Goal: Information Seeking & Learning: Find specific fact

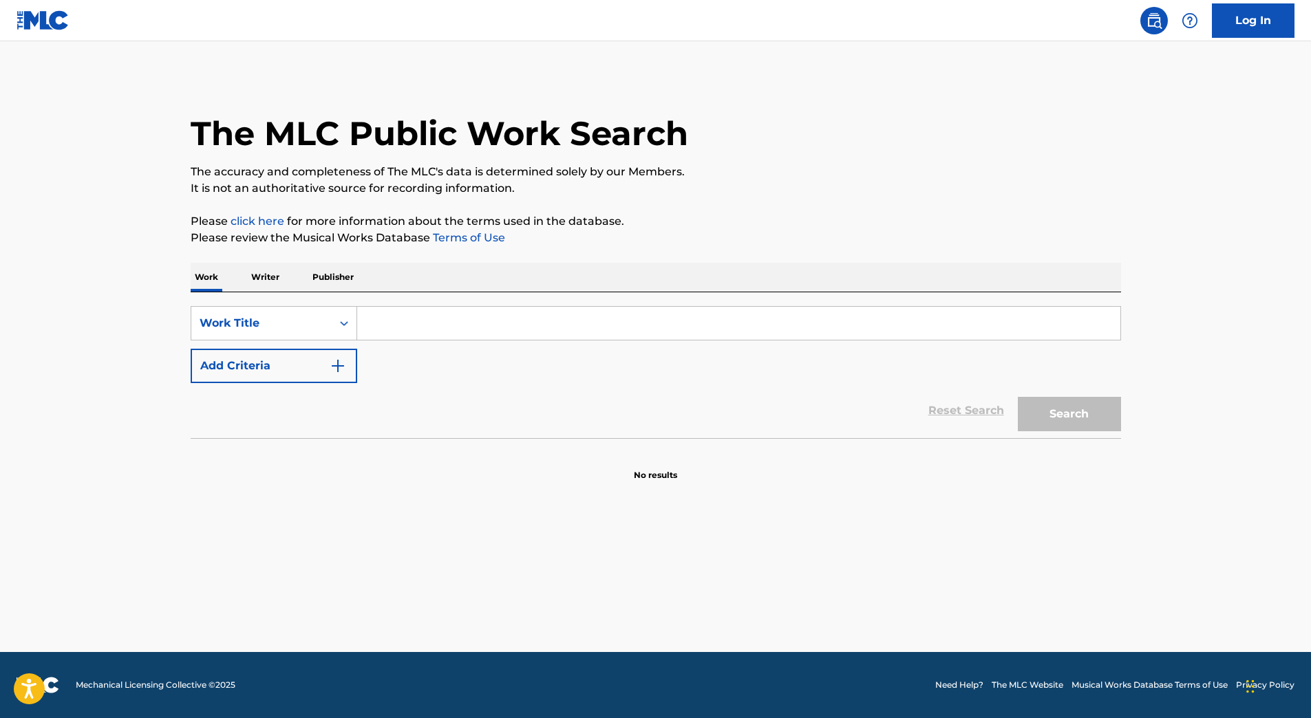
click at [470, 324] on input "Search Form" at bounding box center [738, 323] width 763 height 33
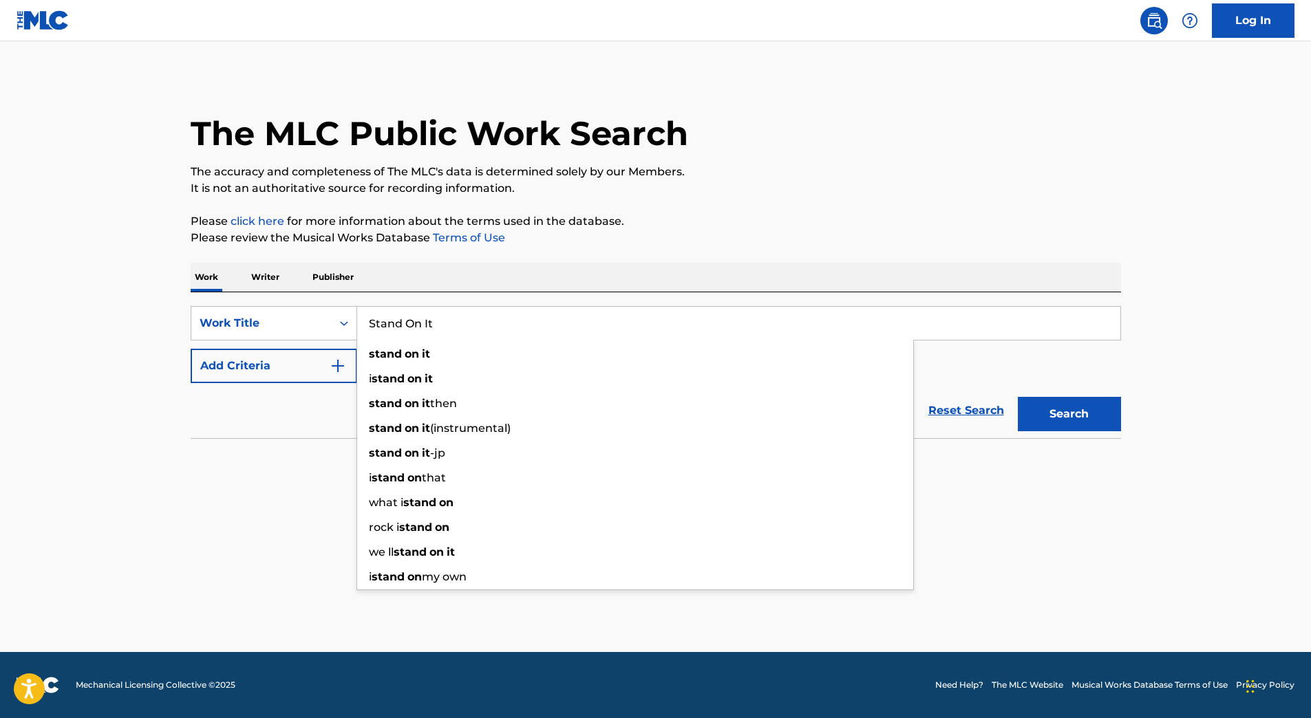
type input "Stand On It"
click at [1018, 397] on button "Search" at bounding box center [1069, 414] width 103 height 34
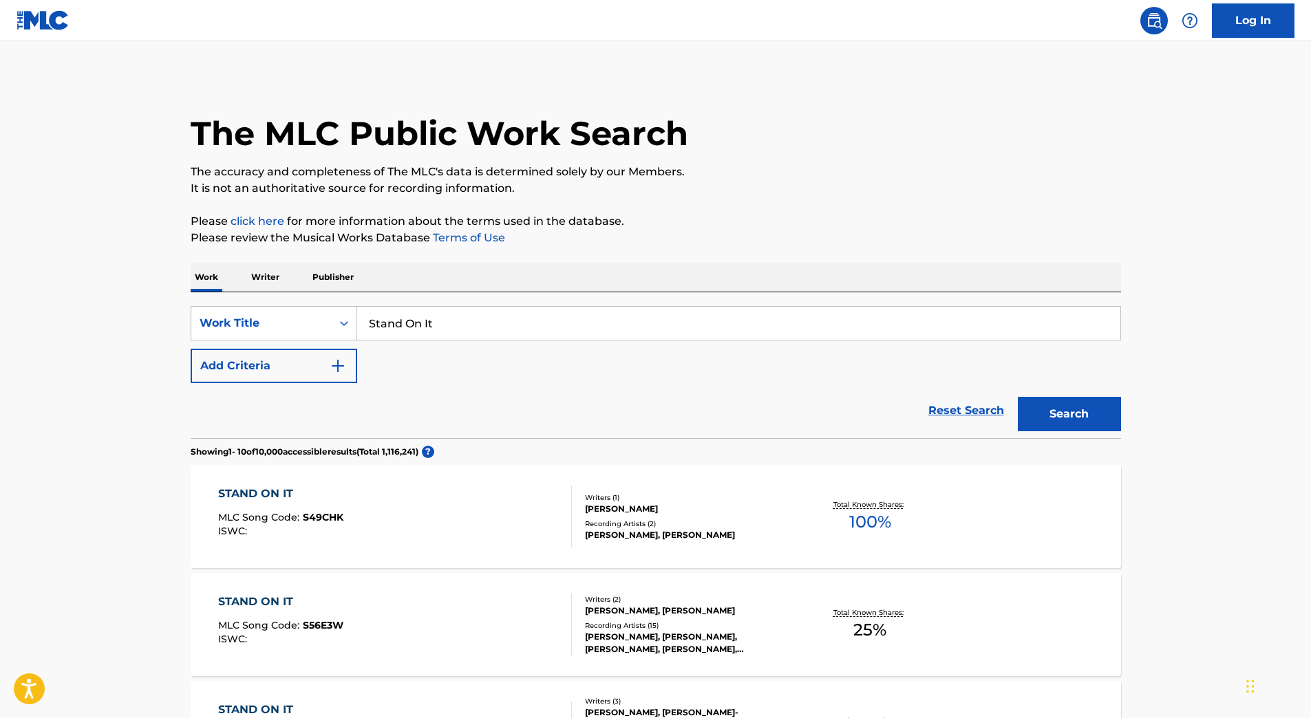
click at [244, 376] on button "Add Criteria" at bounding box center [274, 366] width 167 height 34
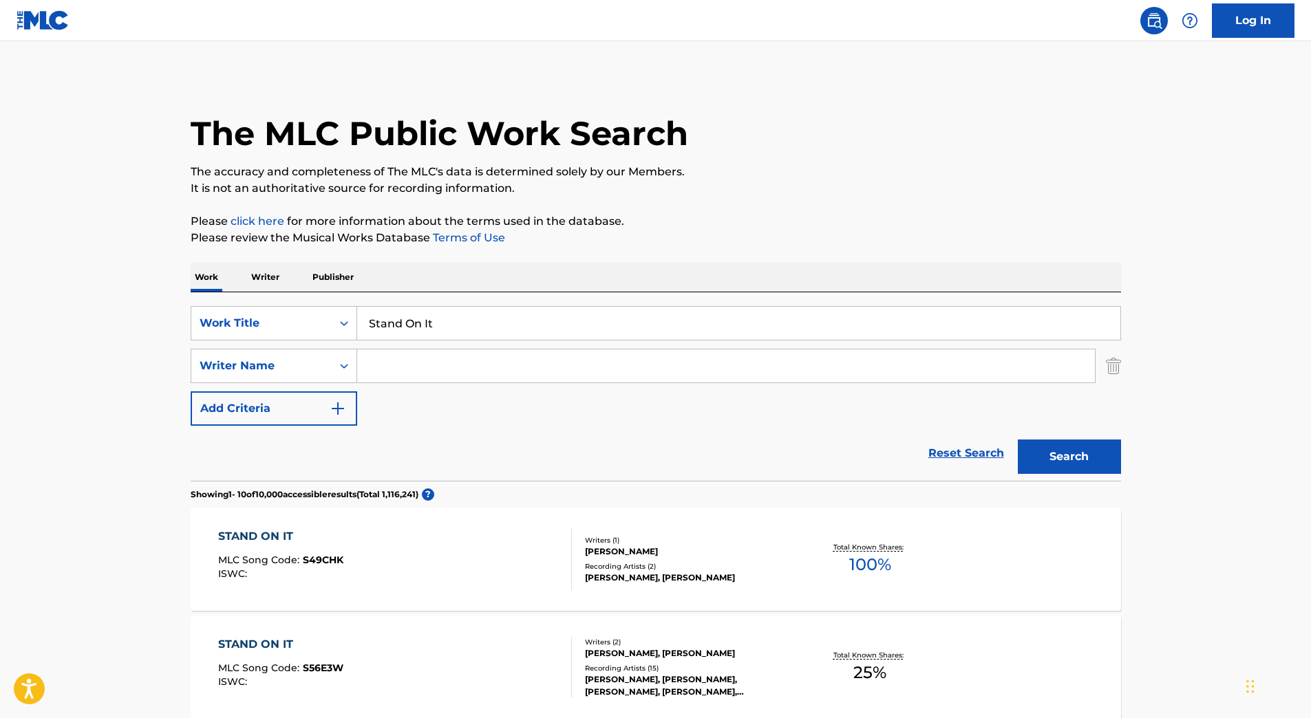
scroll to position [69, 0]
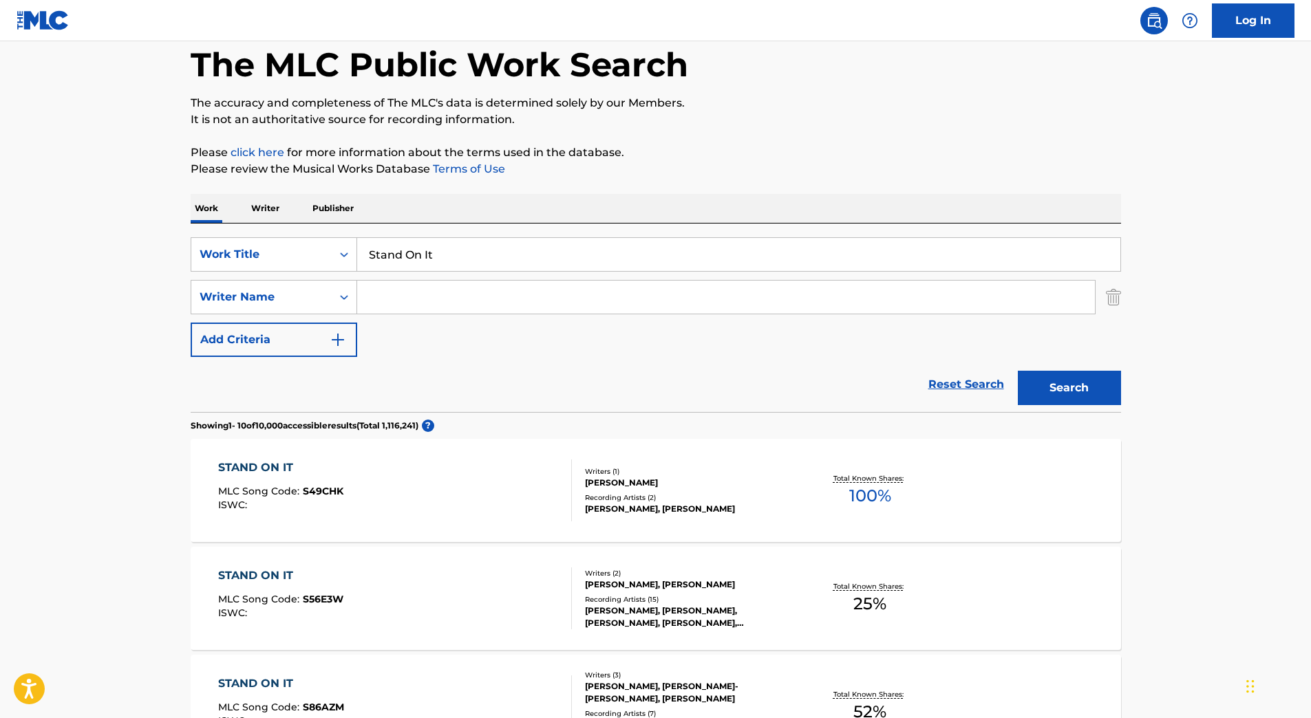
click at [445, 305] on input "Search Form" at bounding box center [726, 297] width 738 height 33
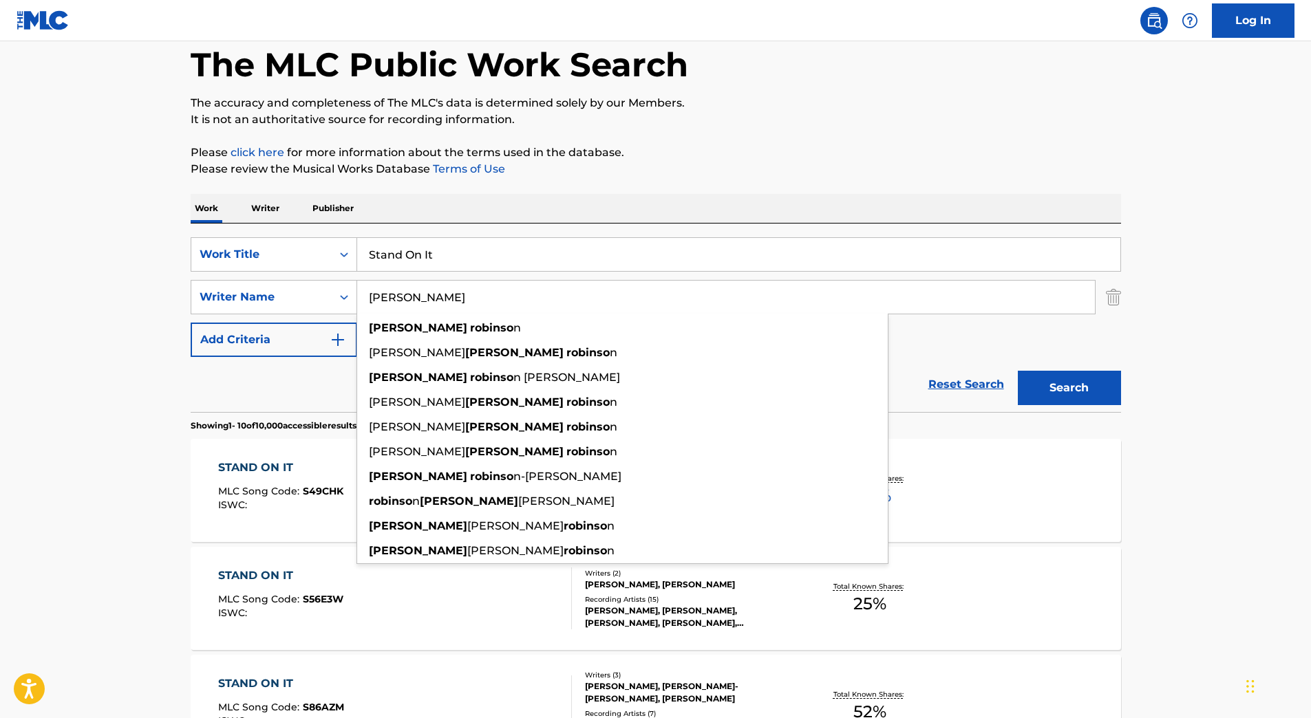
type input "[PERSON_NAME]"
click at [1018, 371] on button "Search" at bounding box center [1069, 388] width 103 height 34
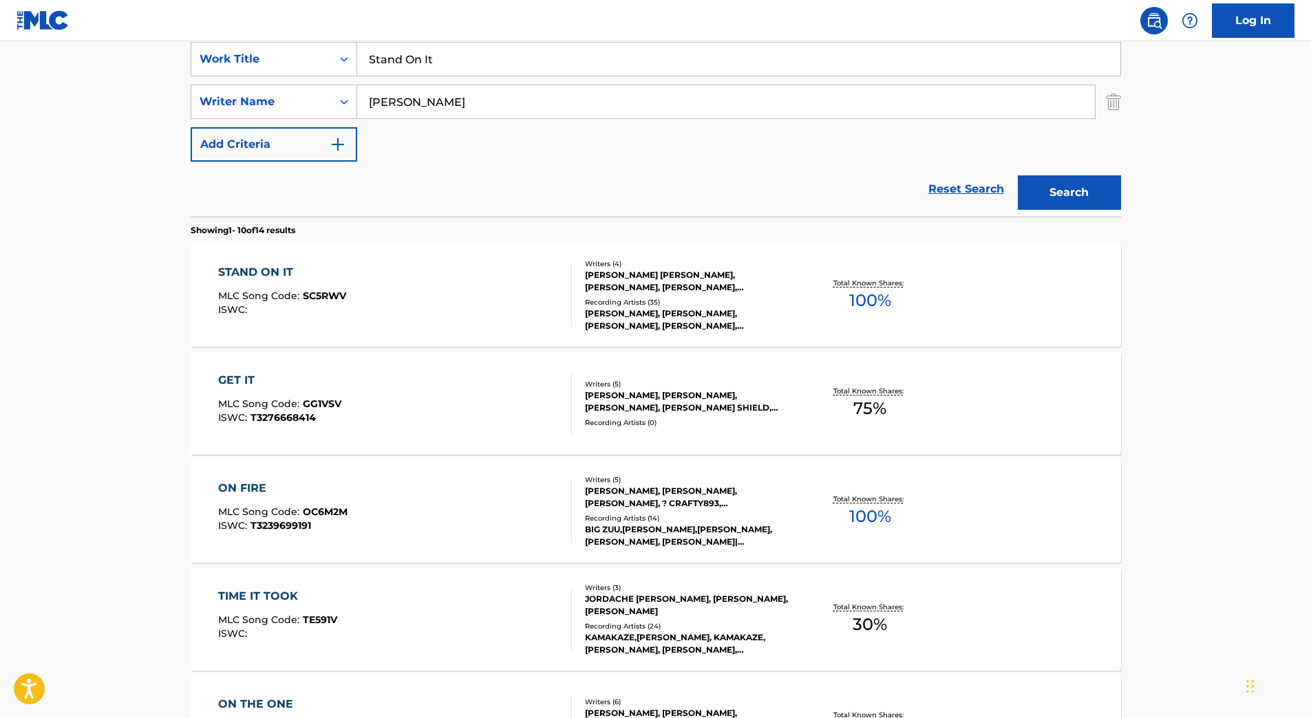
scroll to position [413, 0]
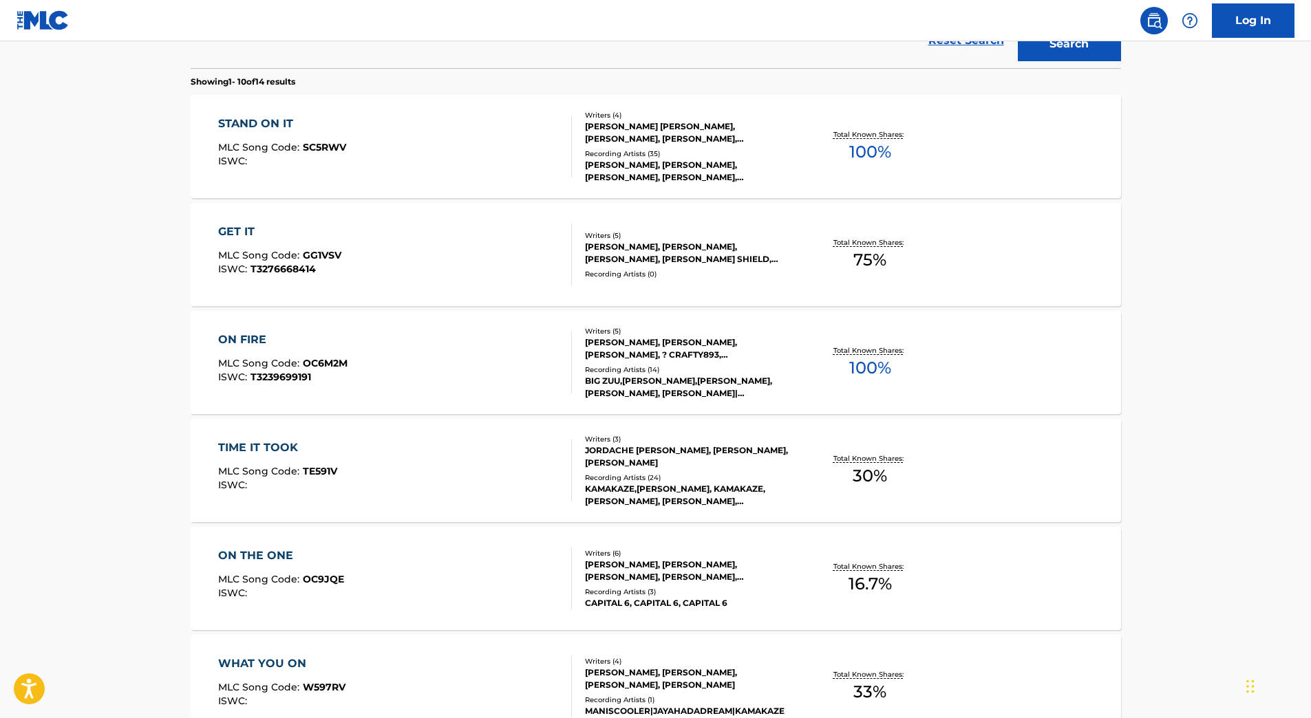
click at [434, 140] on div "STAND ON IT MLC Song Code : SC5RWV ISWC :" at bounding box center [395, 147] width 354 height 62
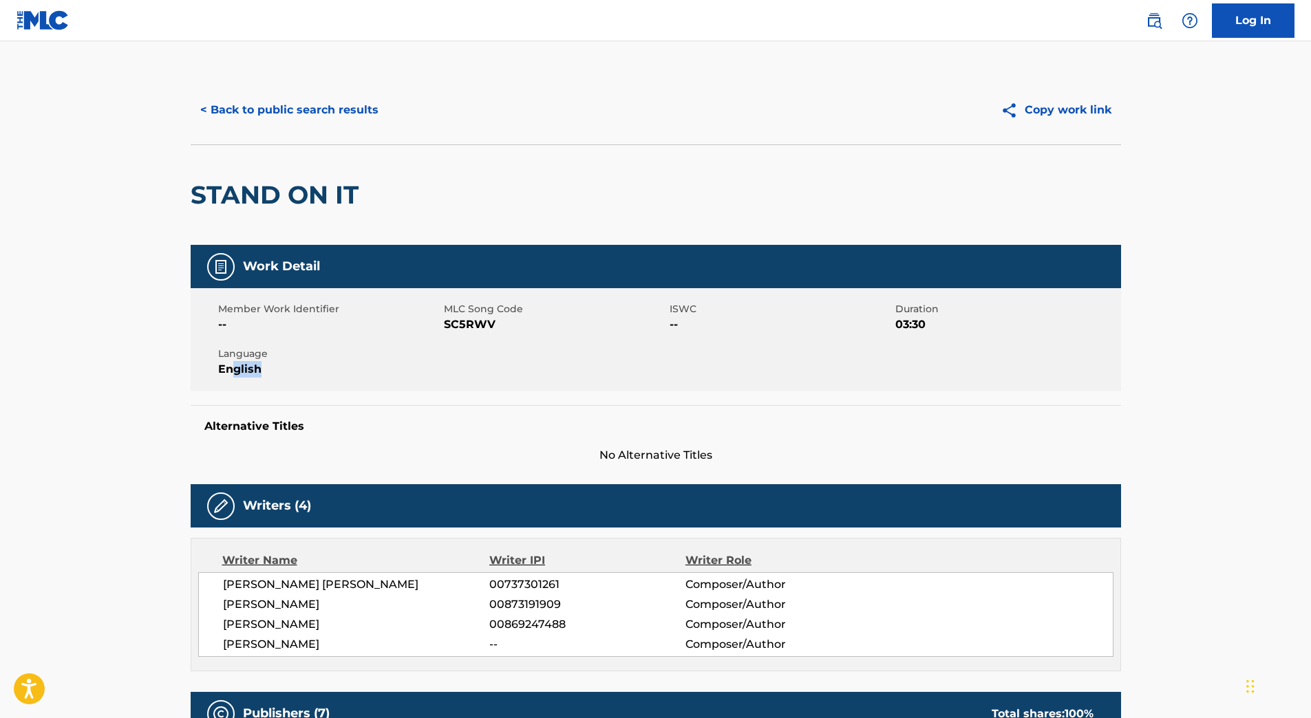
drag, startPoint x: 231, startPoint y: 368, endPoint x: 258, endPoint y: 375, distance: 28.4
click at [258, 375] on span "English" at bounding box center [329, 369] width 222 height 17
click at [229, 427] on h5 "Alternative Titles" at bounding box center [655, 427] width 903 height 14
